Goal: Task Accomplishment & Management: Manage account settings

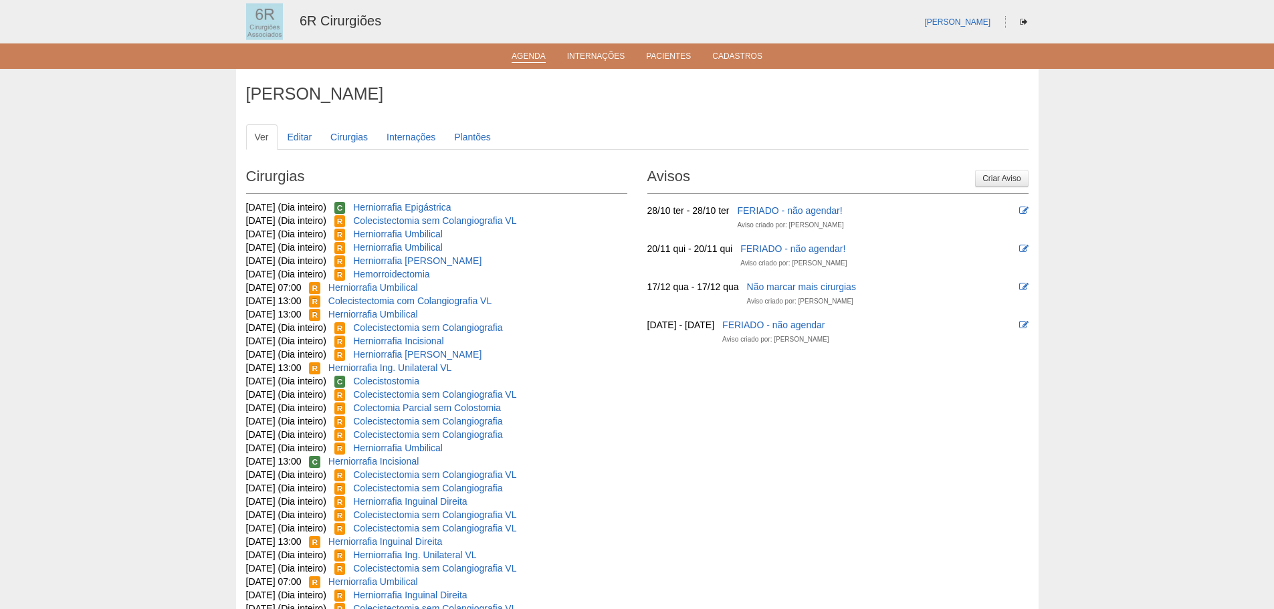
click at [516, 60] on link "Agenda" at bounding box center [528, 56] width 34 height 11
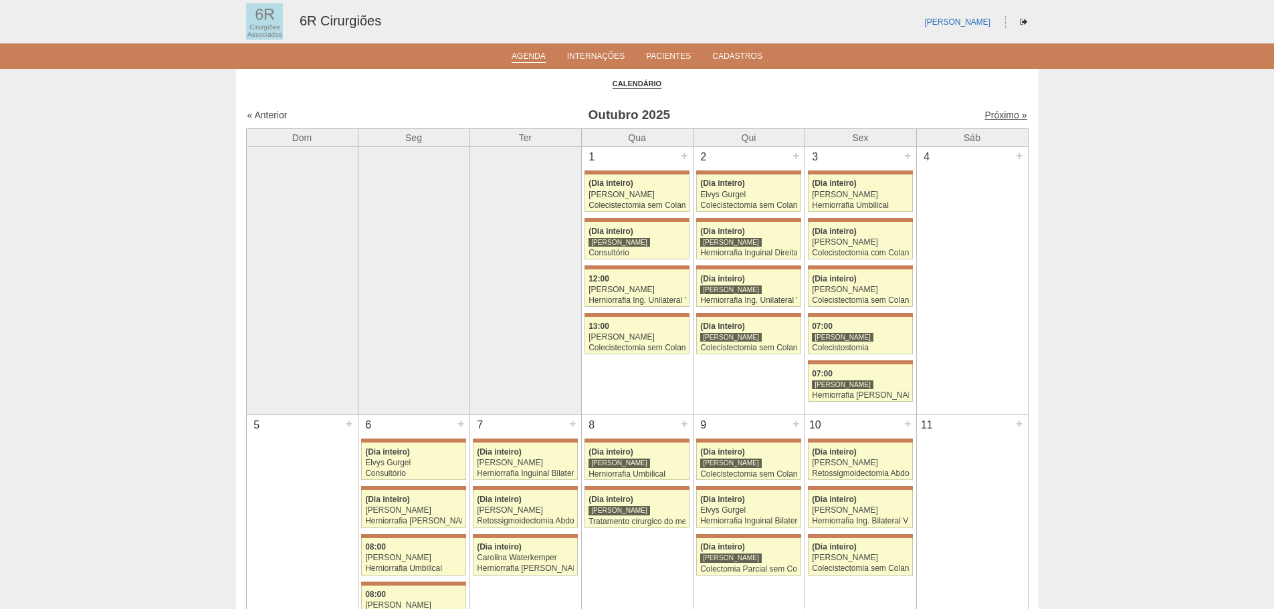
click at [991, 112] on link "Próximo »" at bounding box center [1005, 115] width 42 height 11
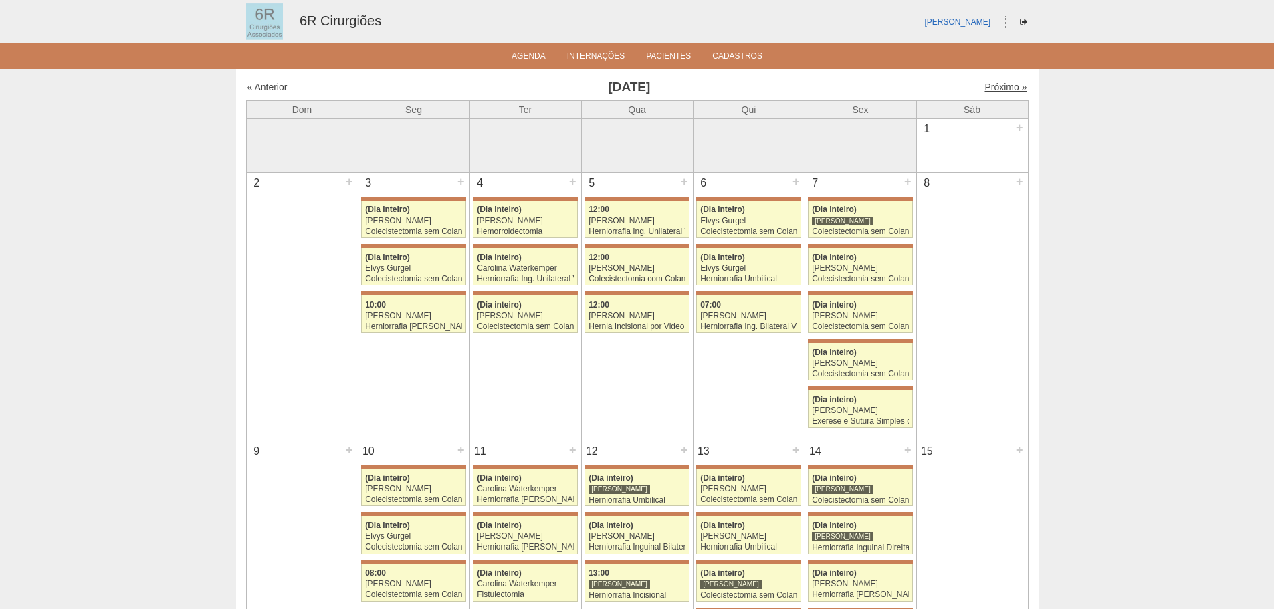
click at [991, 88] on link "Próximo »" at bounding box center [1005, 87] width 42 height 11
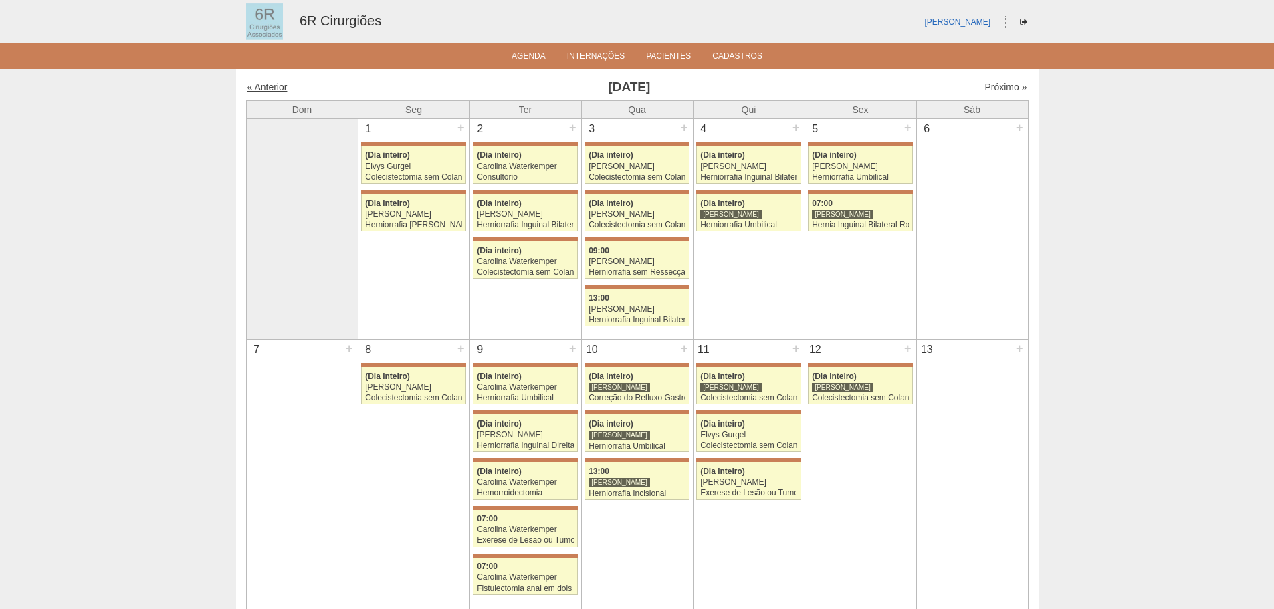
click at [282, 90] on link "« Anterior" at bounding box center [267, 87] width 40 height 11
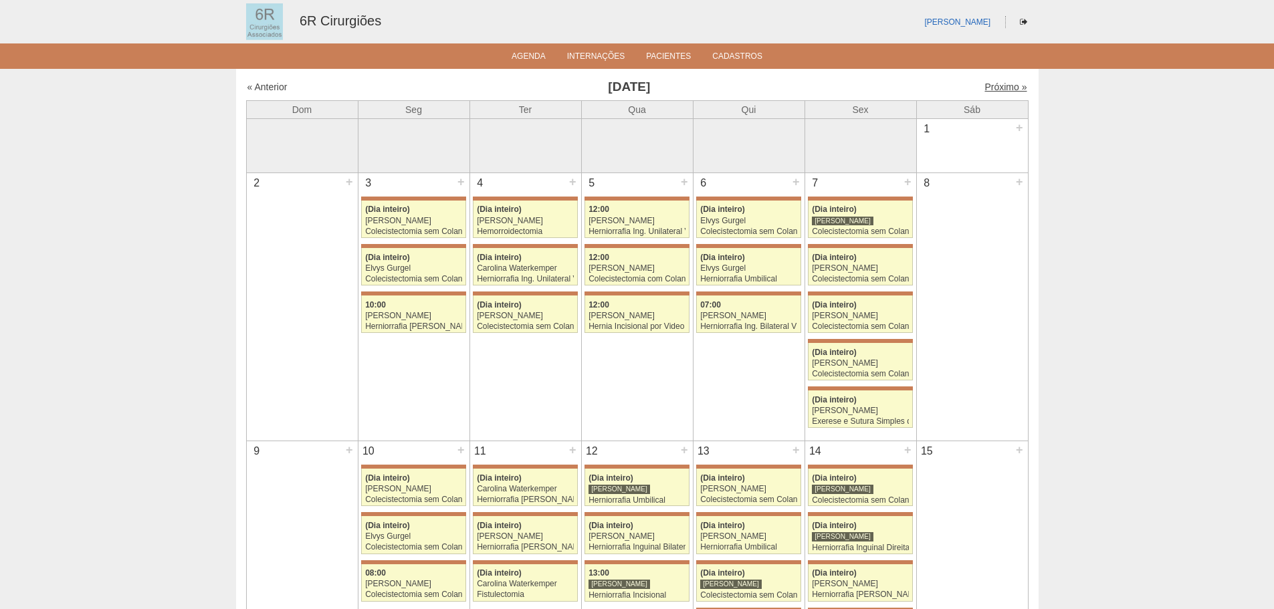
click at [998, 87] on link "Próximo »" at bounding box center [1005, 87] width 42 height 11
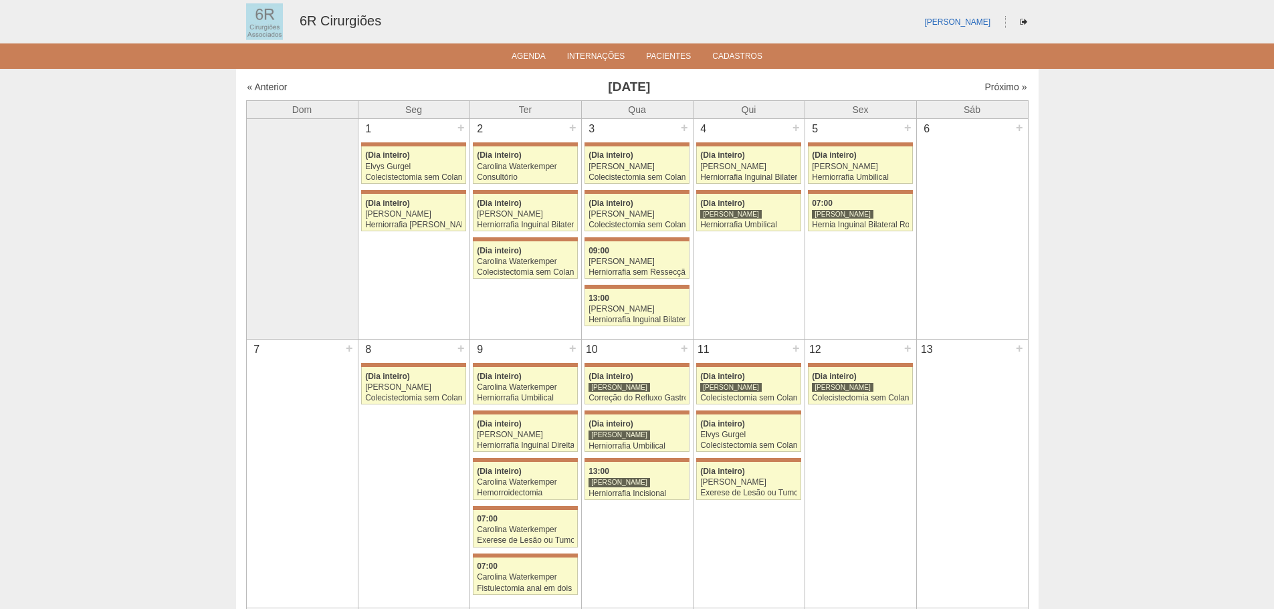
click at [977, 96] on div "« Anterior Dezembro 2025 Próximo »" at bounding box center [637, 89] width 782 height 21
click at [984, 90] on link "Próximo »" at bounding box center [1005, 87] width 42 height 11
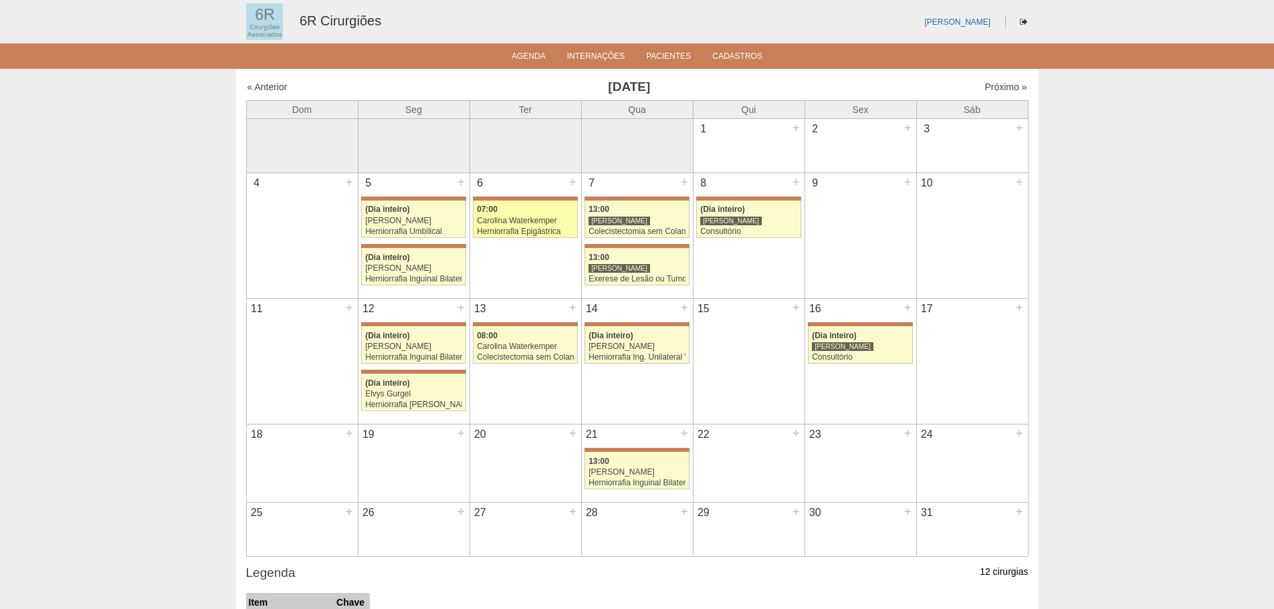
click at [521, 233] on div "Herniorrafia Epigástrica" at bounding box center [525, 231] width 97 height 9
click at [538, 65] on ul "Agenda Internações Pacientes Cadastros" at bounding box center [637, 55] width 1274 height 25
click at [538, 59] on link "Agenda" at bounding box center [528, 56] width 34 height 11
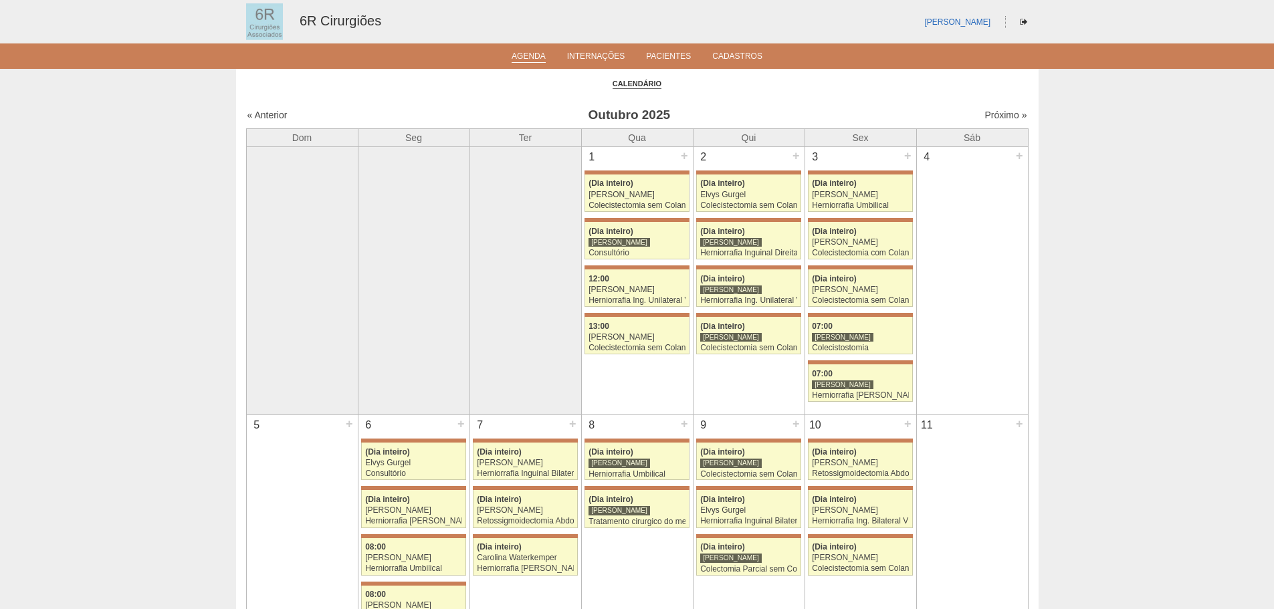
click at [491, 298] on td at bounding box center [525, 280] width 112 height 268
click at [1003, 120] on link "Próximo »" at bounding box center [1005, 115] width 42 height 11
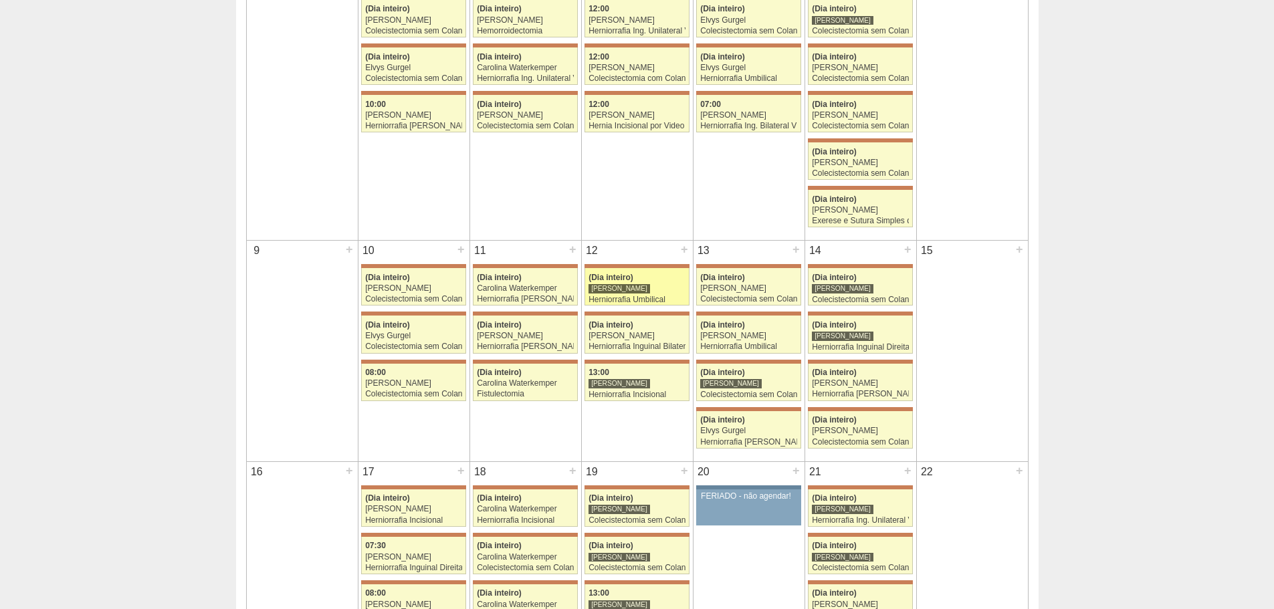
scroll to position [535, 0]
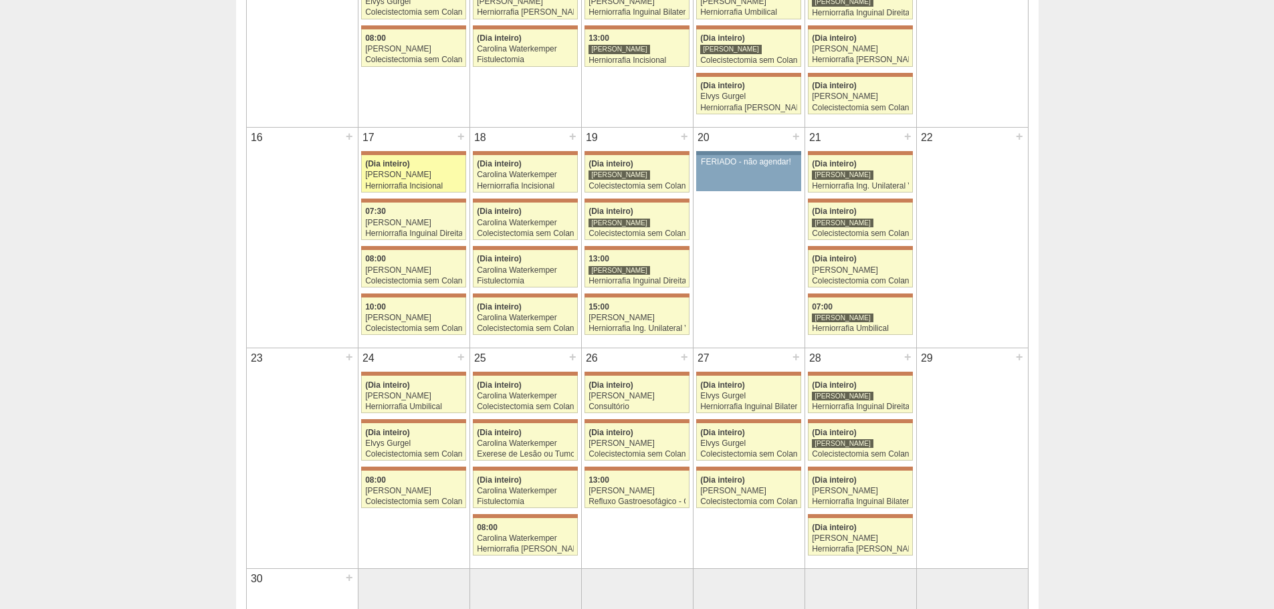
click at [454, 187] on div "Herniorrafia Incisional" at bounding box center [413, 186] width 97 height 9
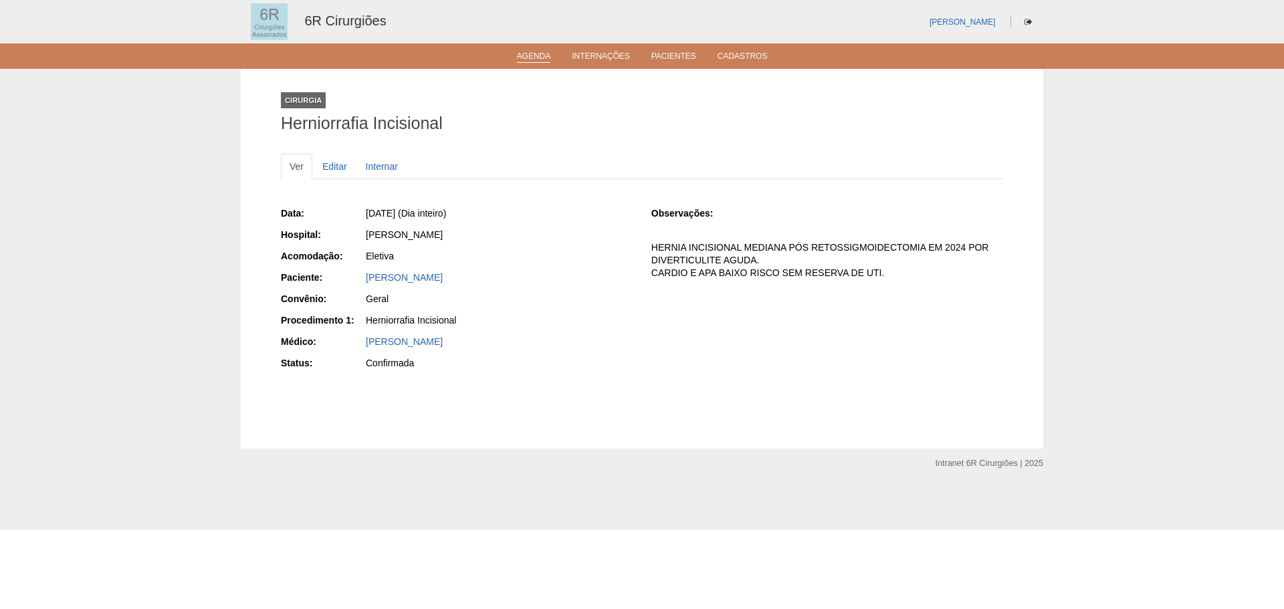
click at [534, 61] on link "Agenda" at bounding box center [534, 56] width 34 height 11
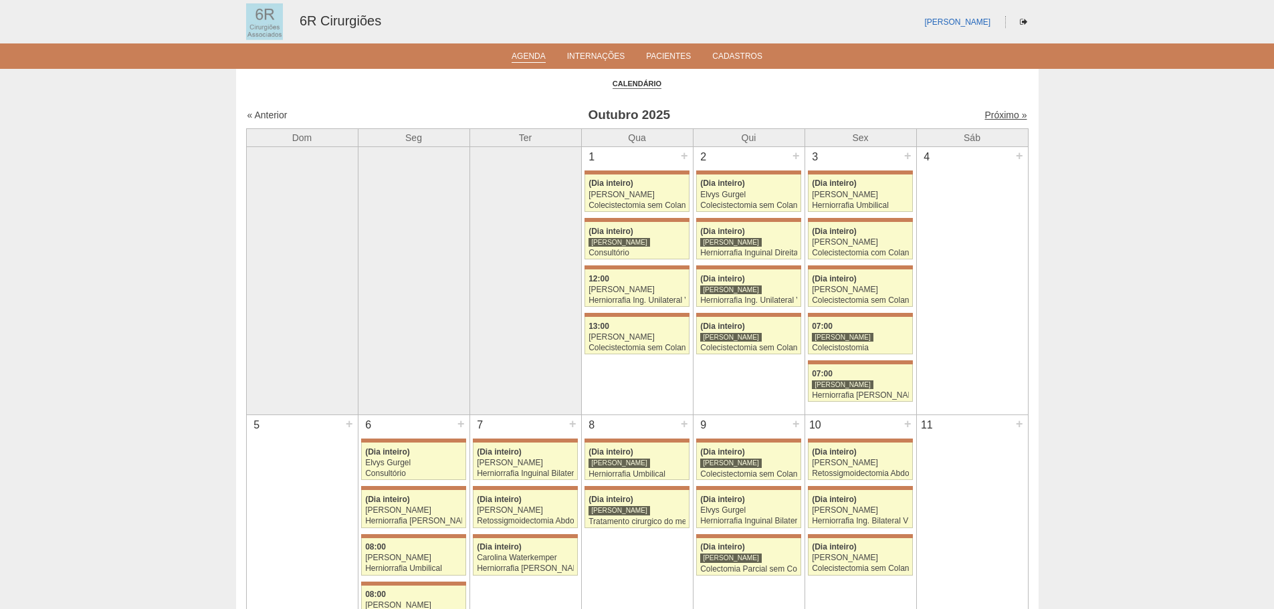
click at [989, 111] on link "Próximo »" at bounding box center [1005, 115] width 42 height 11
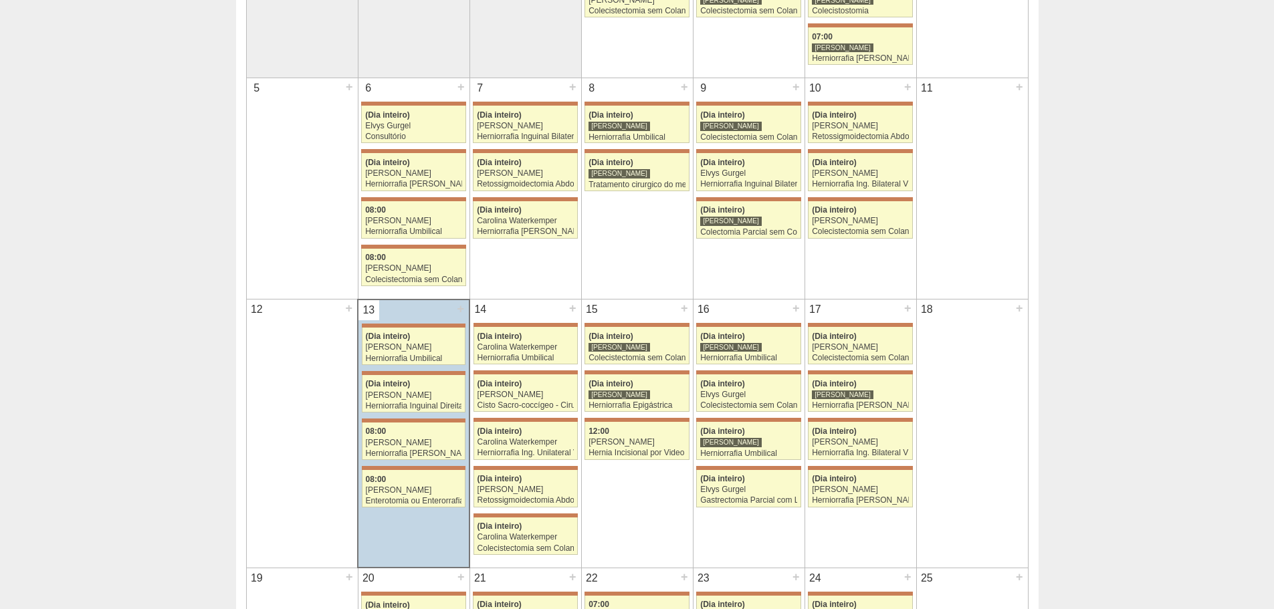
scroll to position [468, 0]
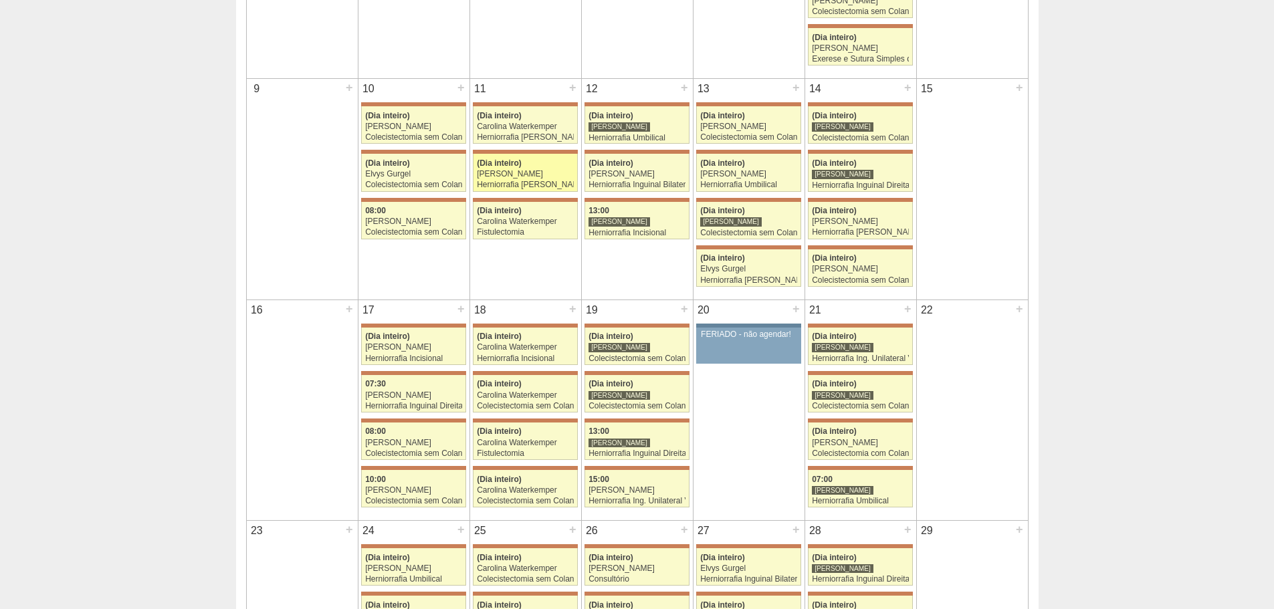
scroll to position [401, 0]
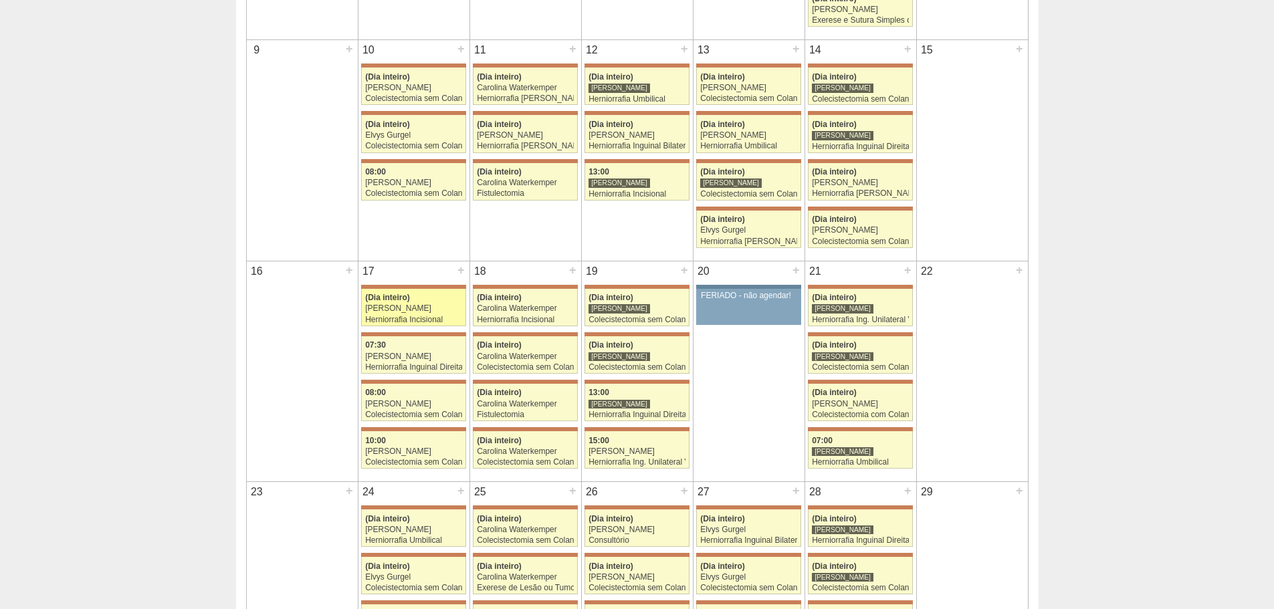
click at [432, 307] on div "[PERSON_NAME]" at bounding box center [413, 308] width 97 height 9
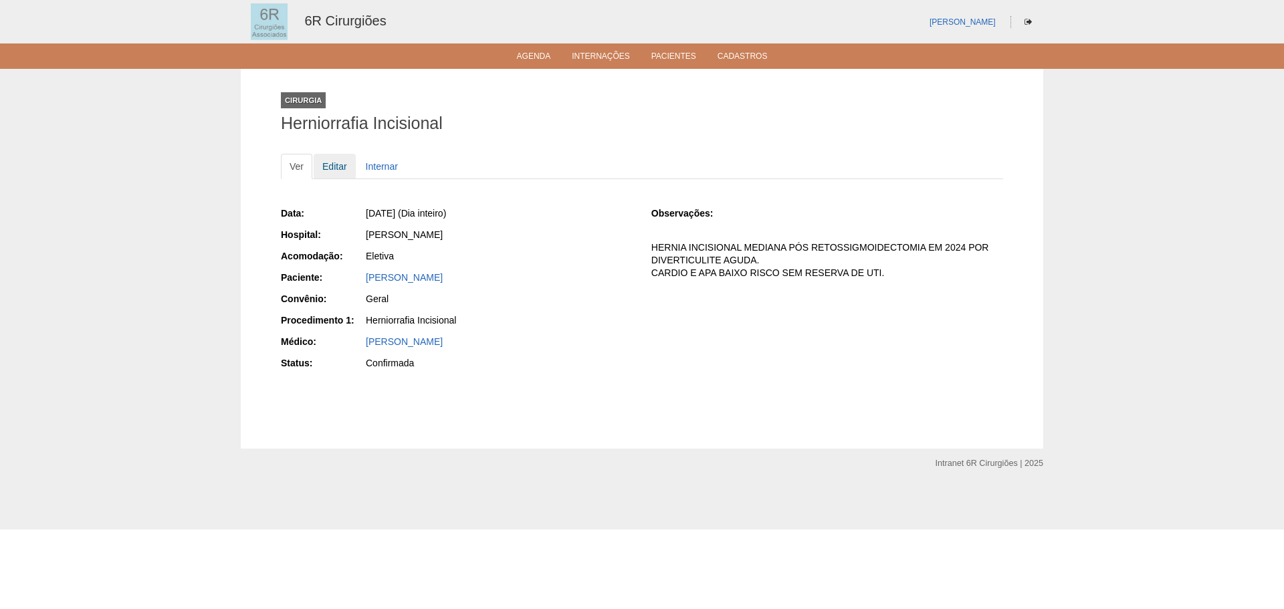
click at [346, 170] on link "Editar" at bounding box center [335, 166] width 42 height 25
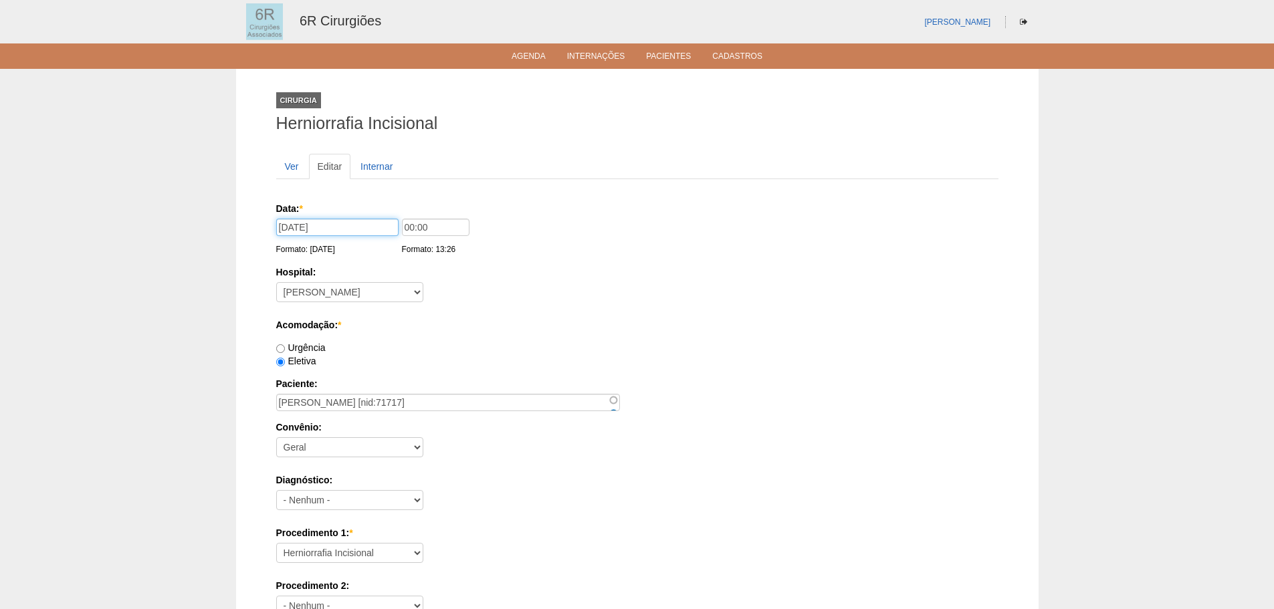
click at [325, 231] on input "17/11/2025" at bounding box center [337, 227] width 122 height 17
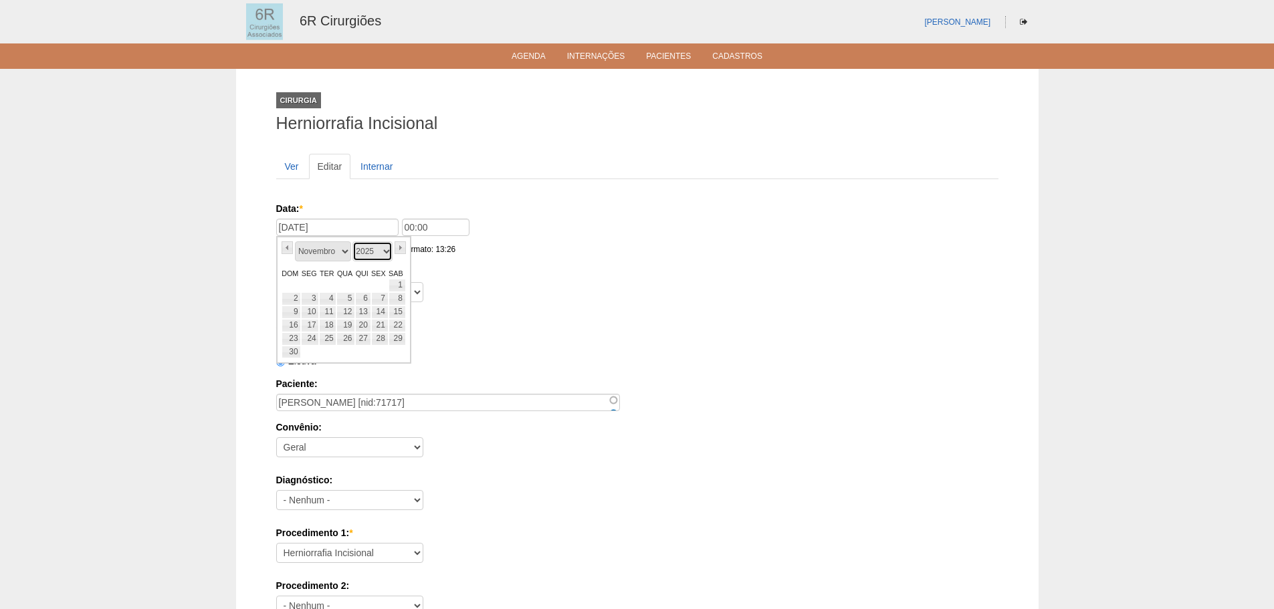
click at [384, 253] on select "2024 2025 2026" at bounding box center [372, 251] width 40 height 20
click at [334, 267] on div "Janeiro Fevereiro Março Abril Maio Junho Julho Agosto Setembro Outubro Novembro…" at bounding box center [343, 262] width 124 height 11
click at [333, 259] on select "Janeiro Fevereiro Março Abril Maio Junho Julho Agosto Setembro Outubro Novembro…" at bounding box center [323, 251] width 56 height 20
click at [325, 298] on link "6" at bounding box center [327, 298] width 17 height 13
type input "06/01/2026"
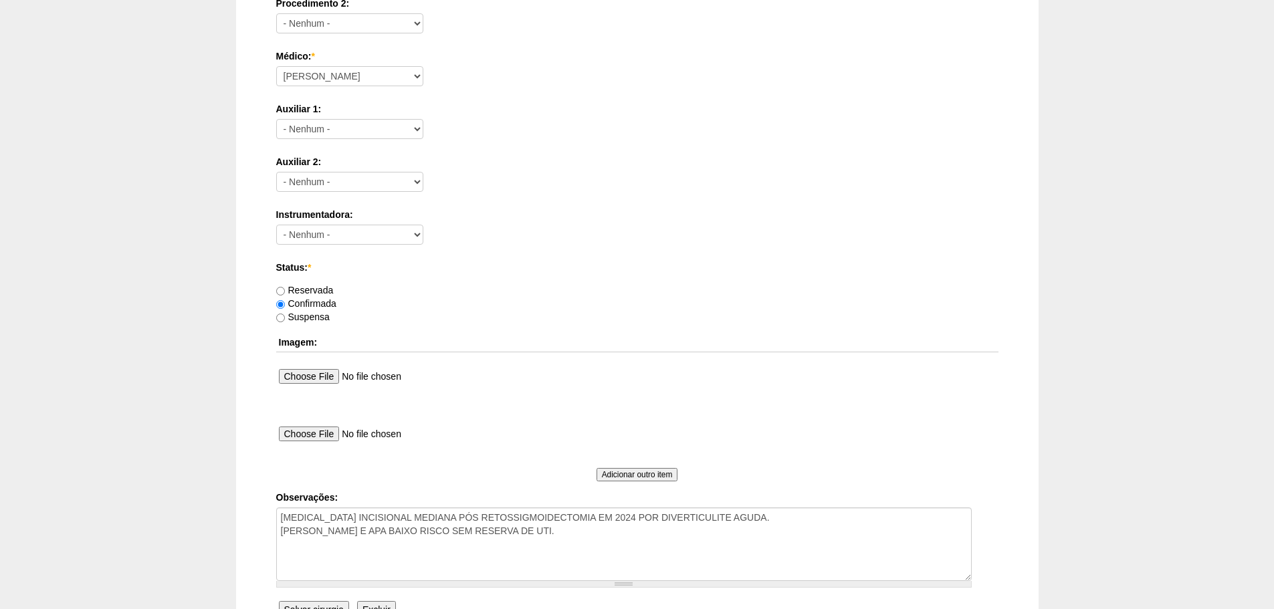
scroll to position [602, 0]
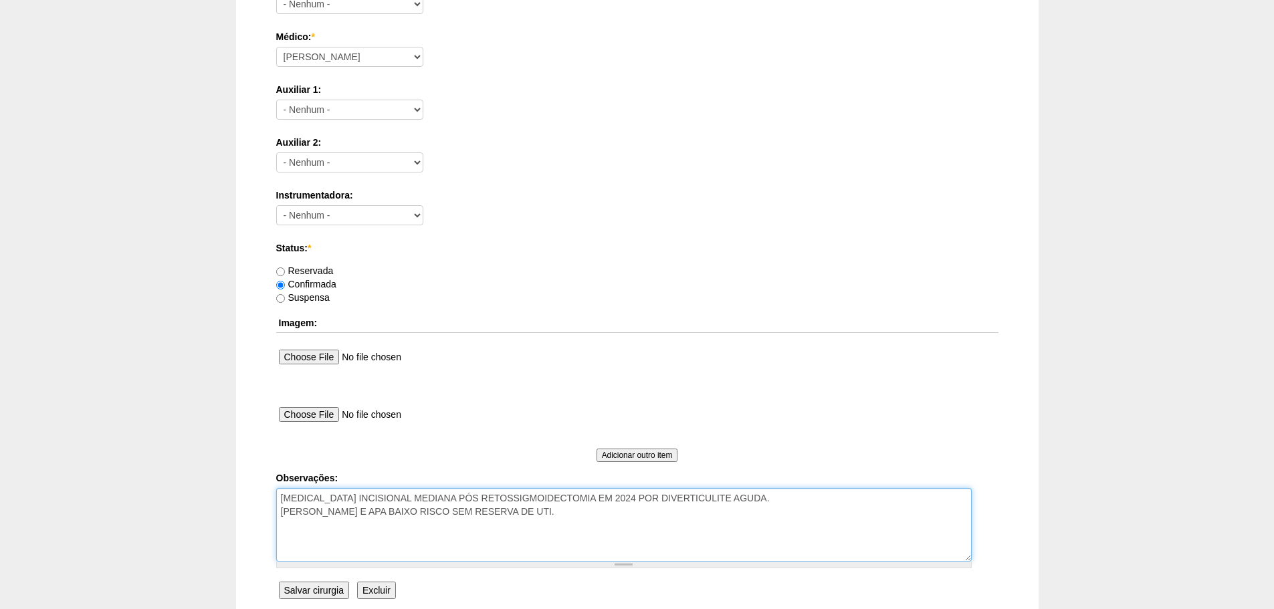
click at [586, 543] on textarea "HERNIA INCISIONAL MEDIANA PÓS RETOSSIGMOIDECTOMIA EM 2024 POR DIVERTICULITE AGU…" at bounding box center [623, 525] width 695 height 74
click at [528, 524] on textarea "HERNIA INCISIONAL MEDIANA PÓS RETOSSIGMOIDECTOMIA EM 2024 POR DIVERTICULITE AGU…" at bounding box center [623, 525] width 695 height 74
drag, startPoint x: 579, startPoint y: 525, endPoint x: 533, endPoint y: 524, distance: 46.1
click at [533, 524] on textarea "HERNIA INCISIONAL MEDIANA PÓS RETOSSIGMOIDECTOMIA EM 2024 POR DIVERTICULITE AGU…" at bounding box center [623, 525] width 695 height 74
type textarea "HERNIA INCISIONAL MEDIANA PÓS RETOSSIGMOIDECTOMIA EM 2024 POR DIVERTICULITE AGU…"
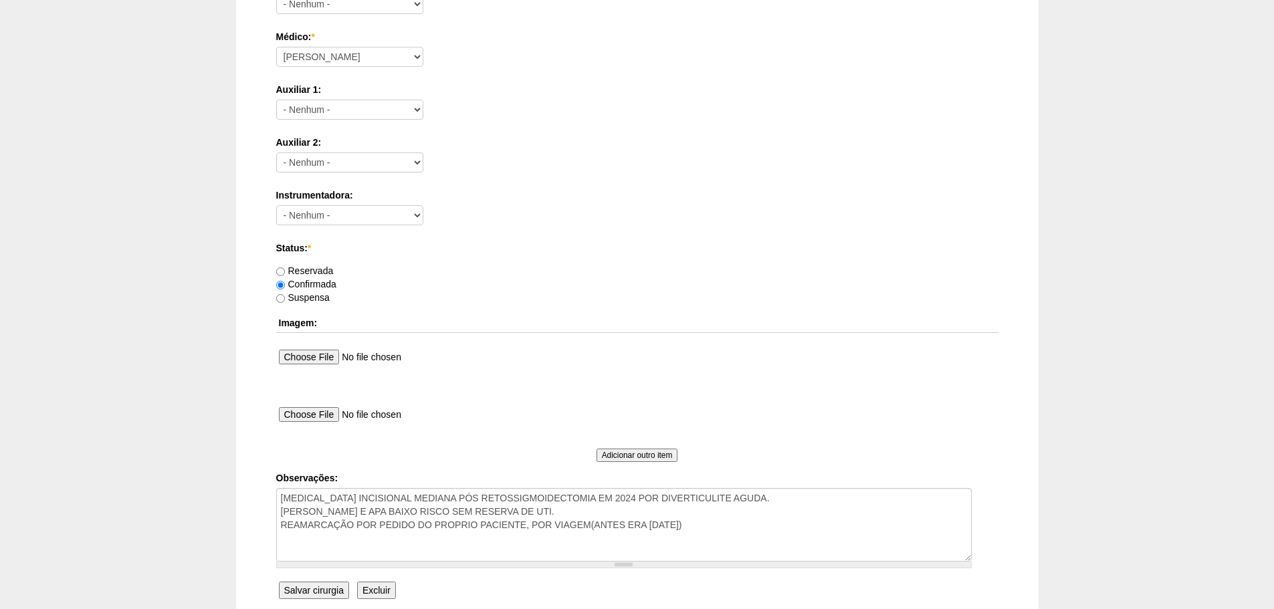
click at [325, 595] on input "Salvar cirurgia" at bounding box center [314, 590] width 70 height 17
